Goal: Transaction & Acquisition: Purchase product/service

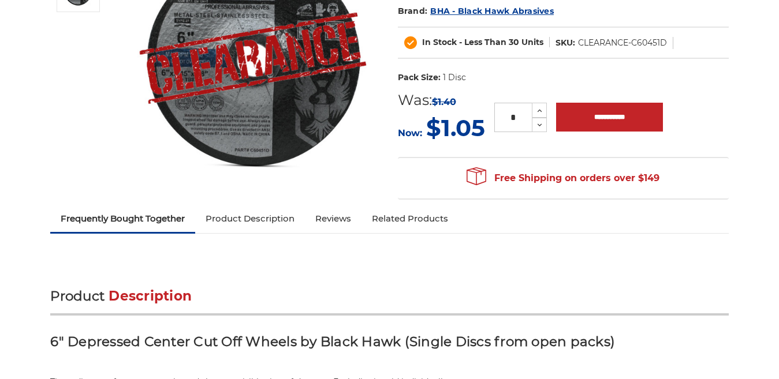
click at [224, 223] on link "Product Description" at bounding box center [250, 218] width 110 height 25
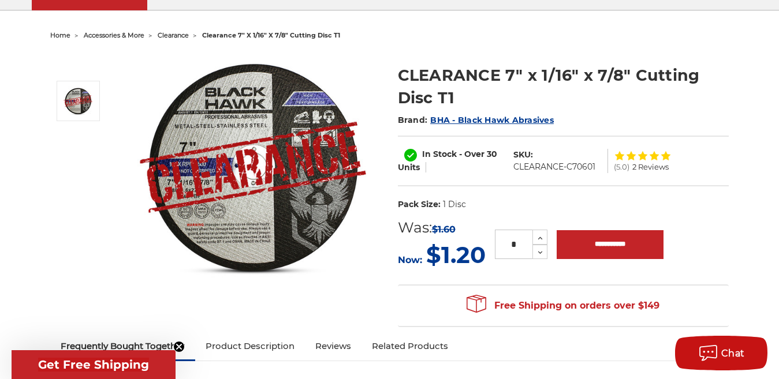
scroll to position [27, 0]
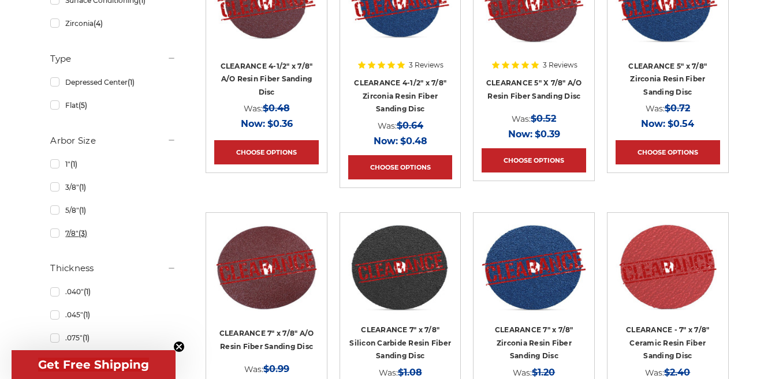
click at [57, 234] on link "7/8" (3)" at bounding box center [113, 233] width 126 height 20
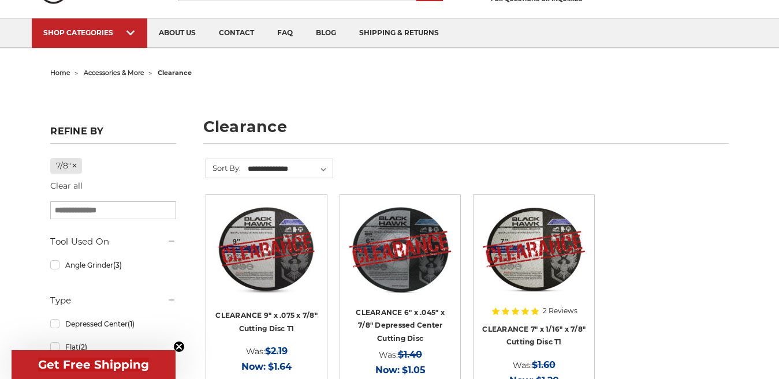
scroll to position [16, 0]
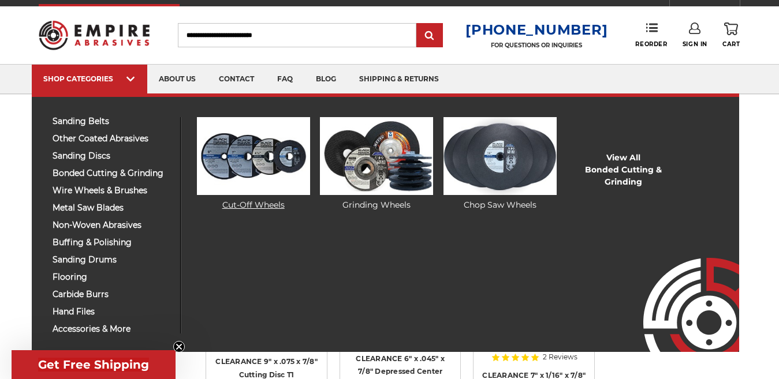
click at [268, 186] on img at bounding box center [253, 156] width 113 height 78
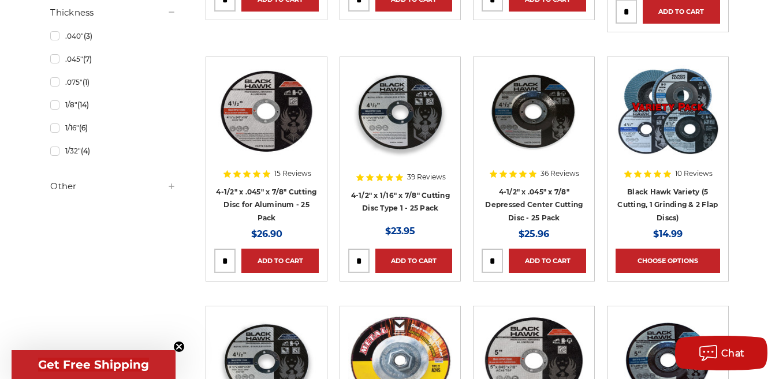
scroll to position [954, 0]
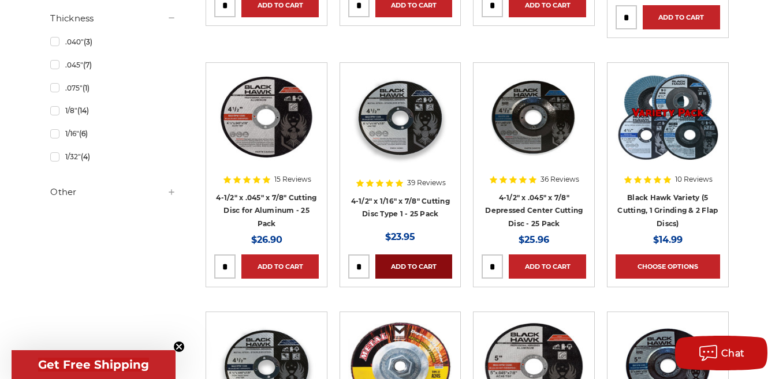
click at [397, 257] on link "Add to Cart" at bounding box center [413, 267] width 77 height 24
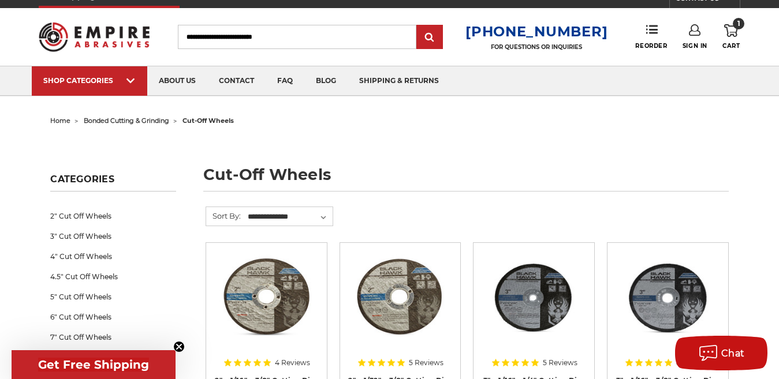
scroll to position [0, 0]
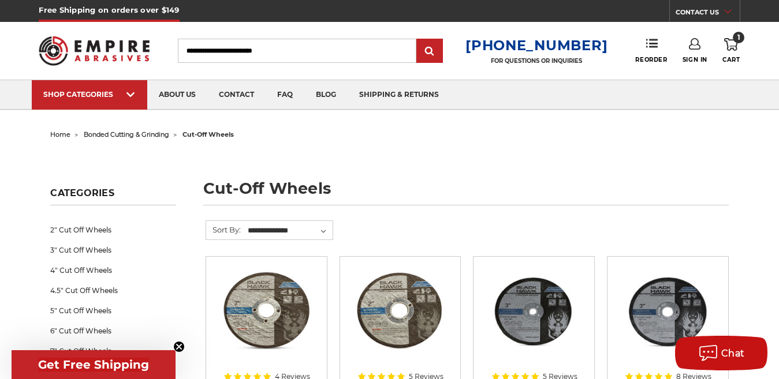
click at [288, 59] on input "Search" at bounding box center [297, 51] width 238 height 24
type input "*********"
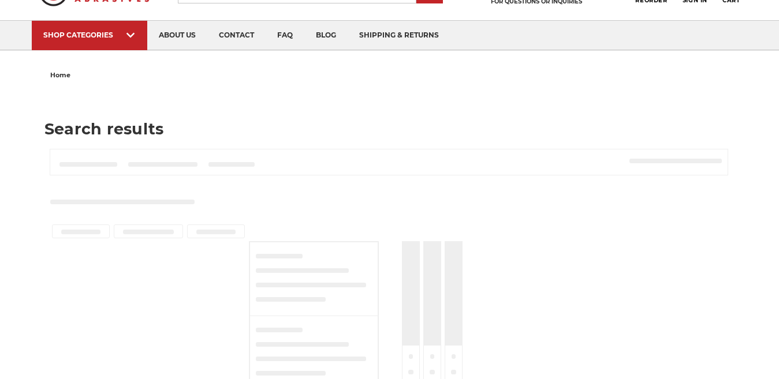
scroll to position [73, 0]
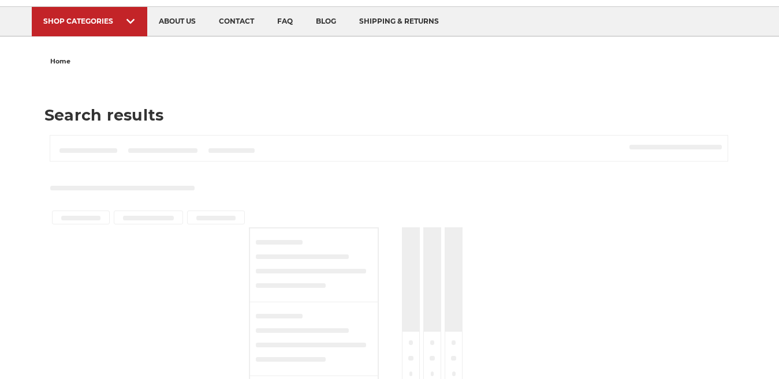
type input "*********"
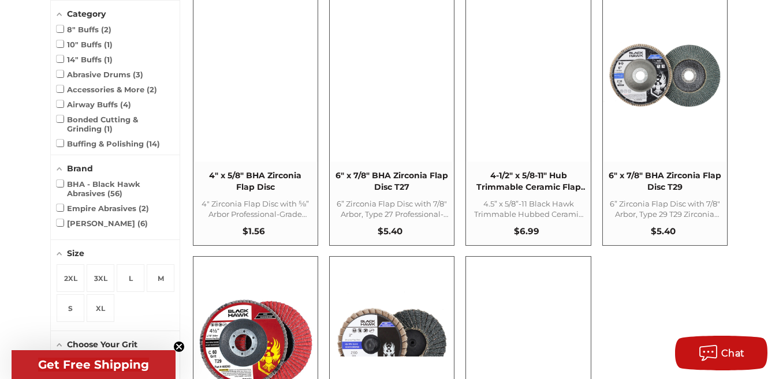
scroll to position [797, 0]
